Goal: Task Accomplishment & Management: Use online tool/utility

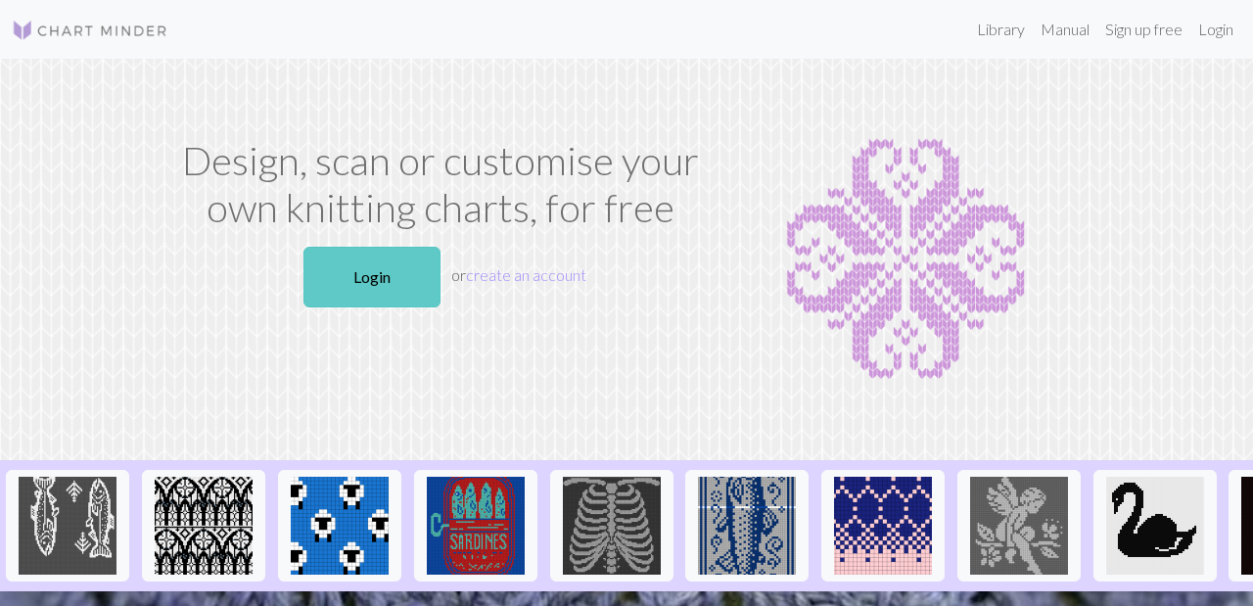
click at [348, 256] on link "Login" at bounding box center [371, 277] width 137 height 61
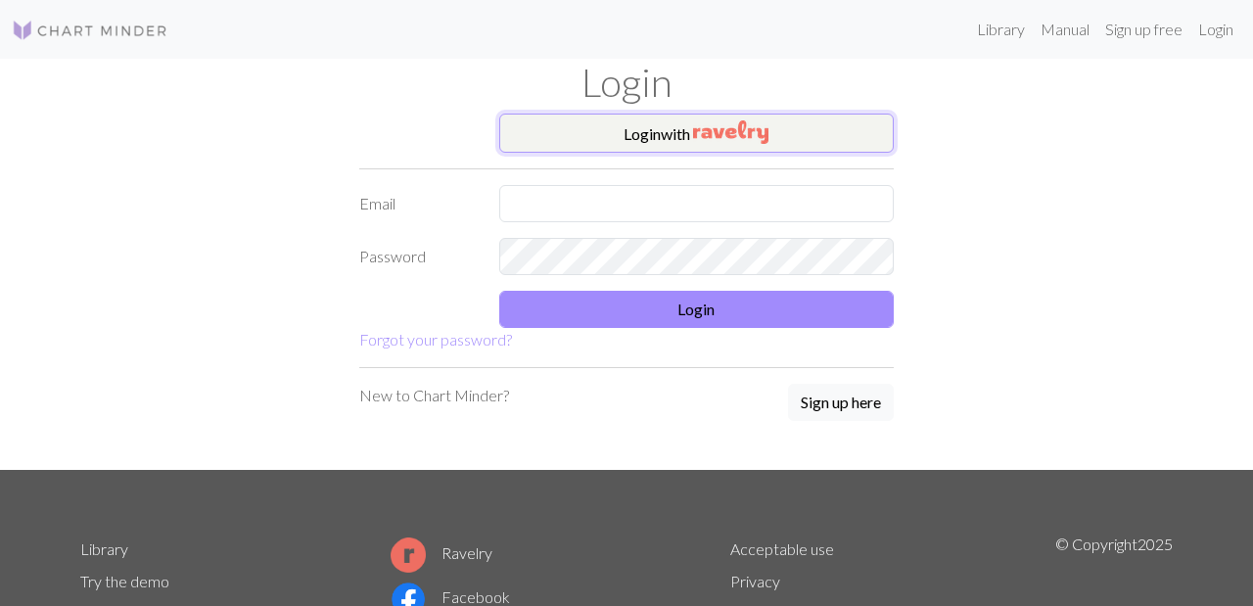
click at [638, 140] on button "Login with" at bounding box center [696, 133] width 395 height 39
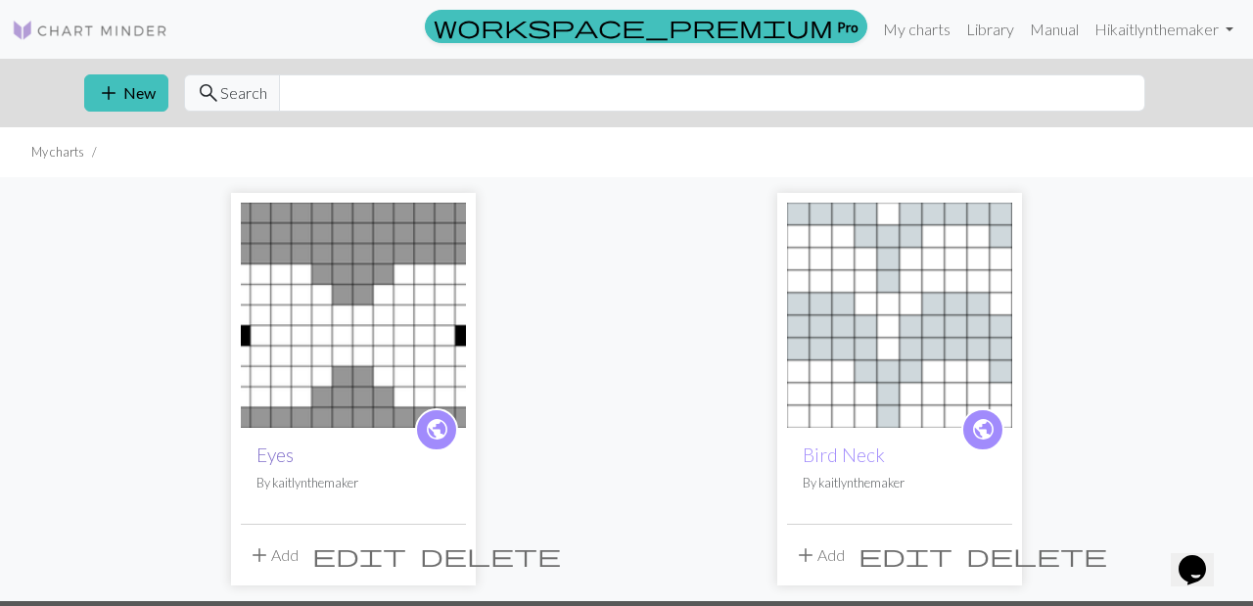
click at [282, 451] on link "Eyes" at bounding box center [274, 454] width 37 height 23
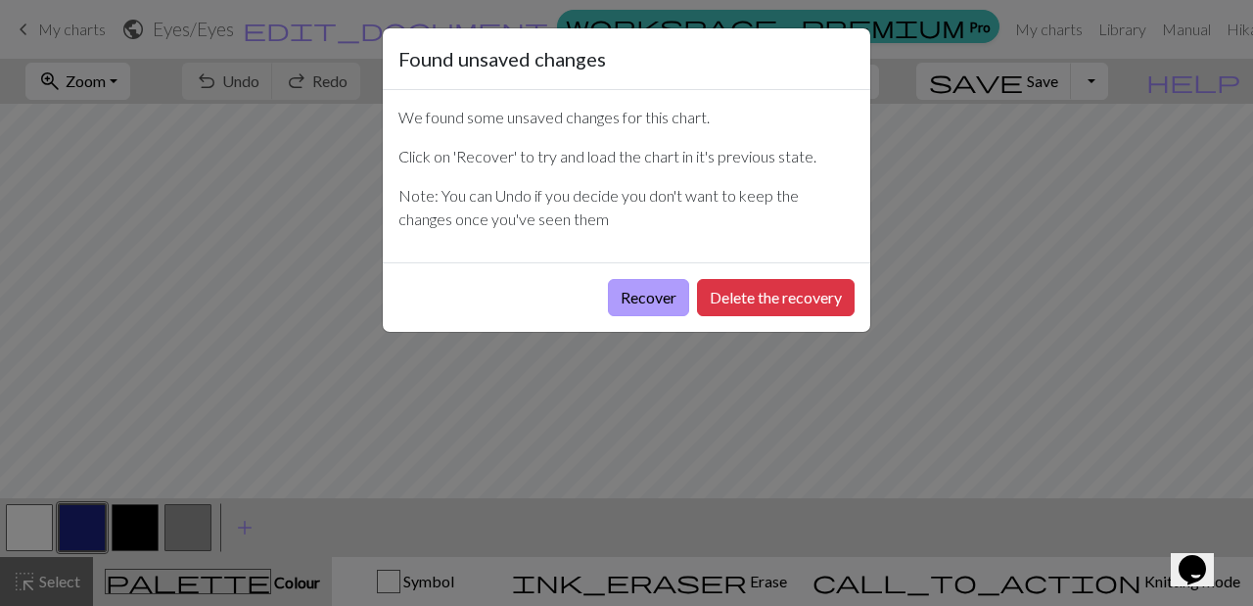
click at [658, 304] on button "Recover" at bounding box center [648, 297] width 81 height 37
